Goal: Browse casually

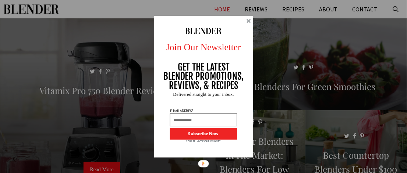
click at [249, 26] on div at bounding box center [203, 87] width 99 height 142
click at [252, 23] on div at bounding box center [203, 87] width 99 height 142
click at [248, 21] on div at bounding box center [249, 21] width 4 height 4
